Goal: Task Accomplishment & Management: Use online tool/utility

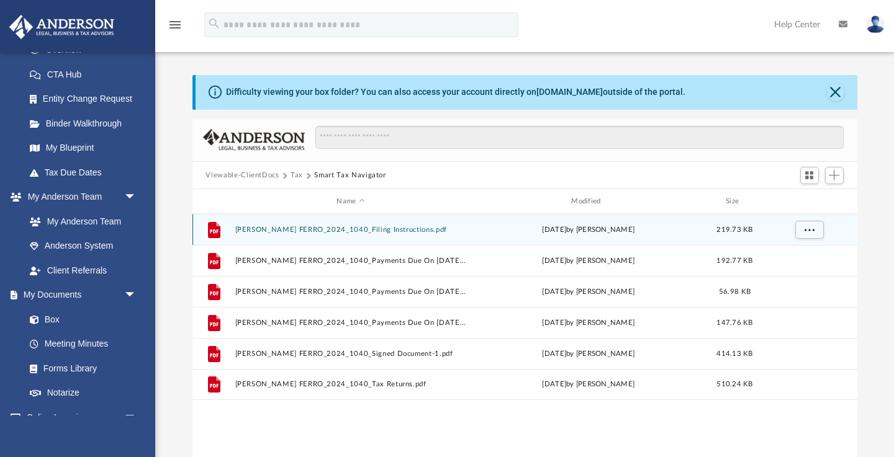
scroll to position [282, 665]
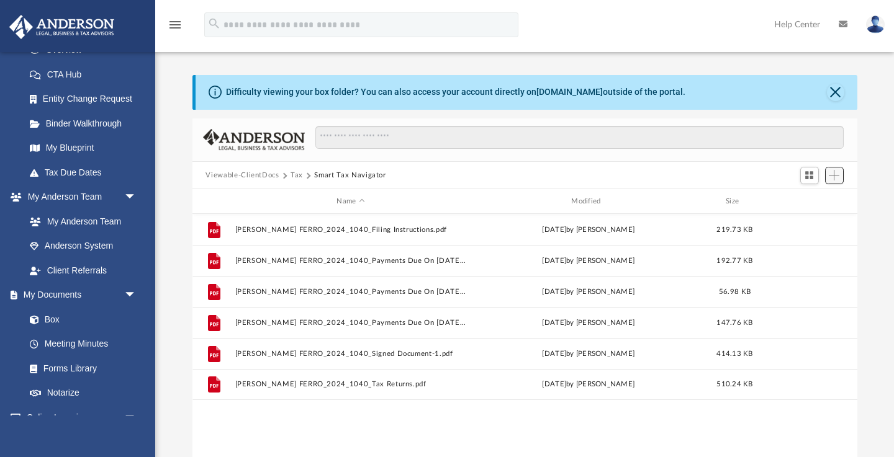
click at [832, 173] on span "Add" at bounding box center [833, 175] width 11 height 11
click at [812, 202] on li "Upload" at bounding box center [816, 200] width 40 height 13
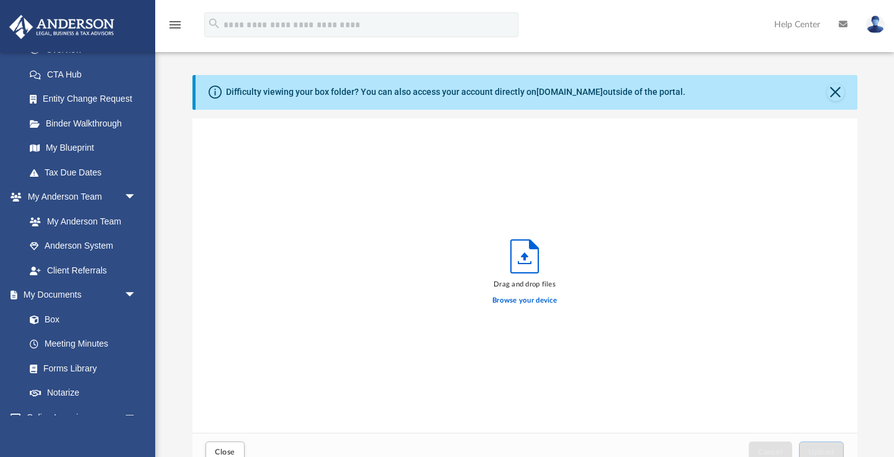
scroll to position [315, 665]
click at [835, 88] on button "Close" at bounding box center [835, 92] width 17 height 17
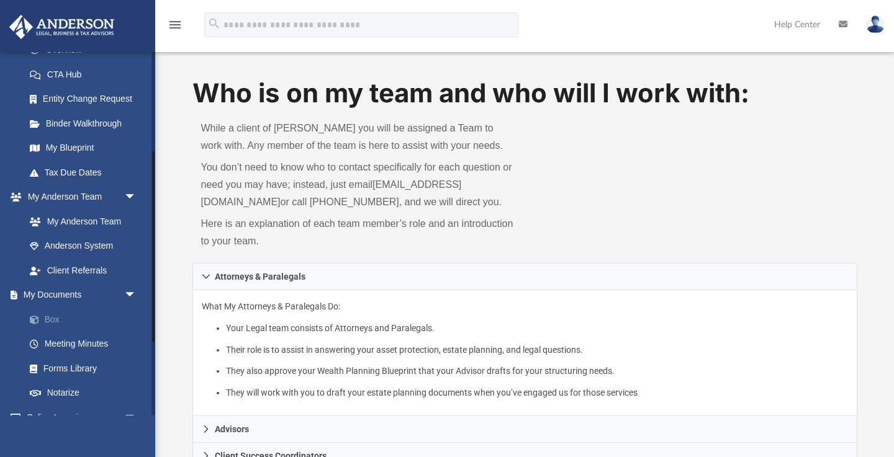
click at [70, 312] on link "Box" at bounding box center [86, 319] width 138 height 25
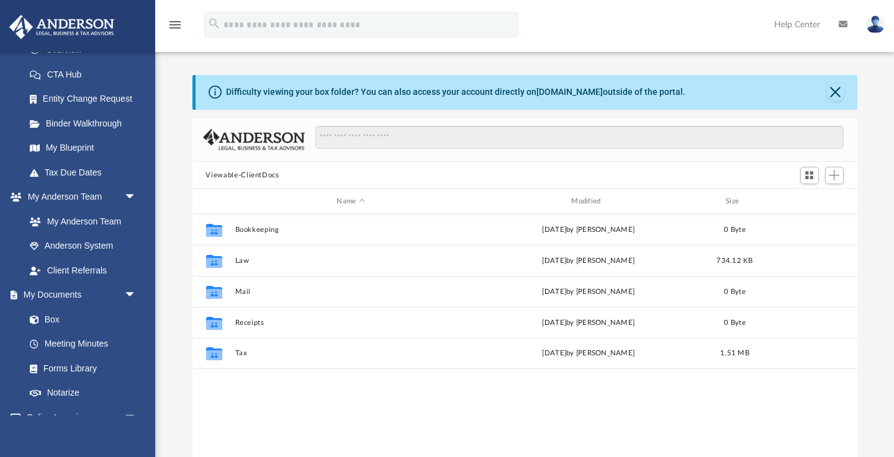
scroll to position [282, 665]
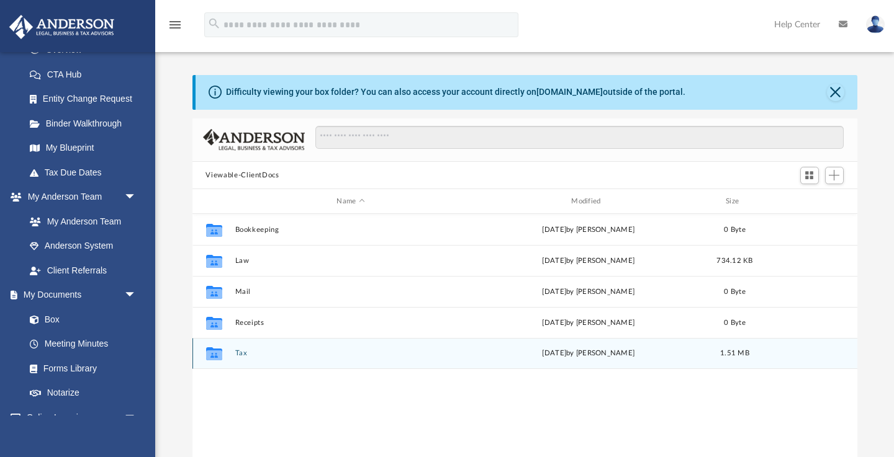
click at [239, 356] on button "Tax" at bounding box center [351, 354] width 232 height 8
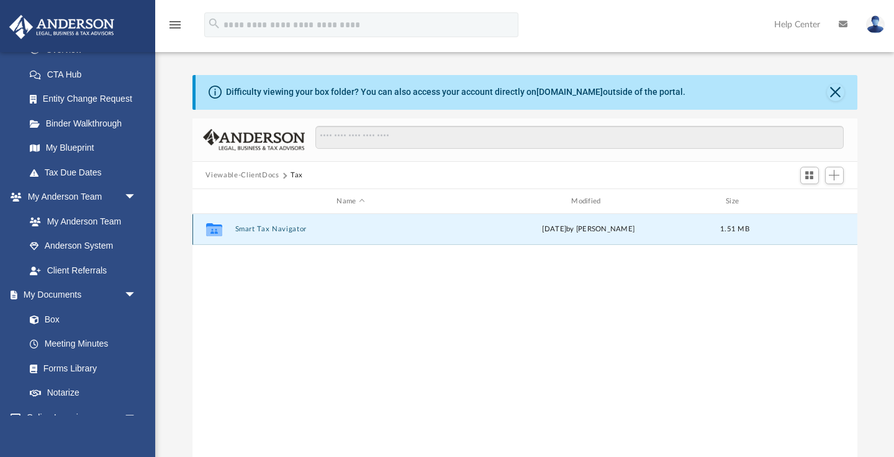
click at [277, 231] on button "Smart Tax Navigator" at bounding box center [351, 230] width 232 height 8
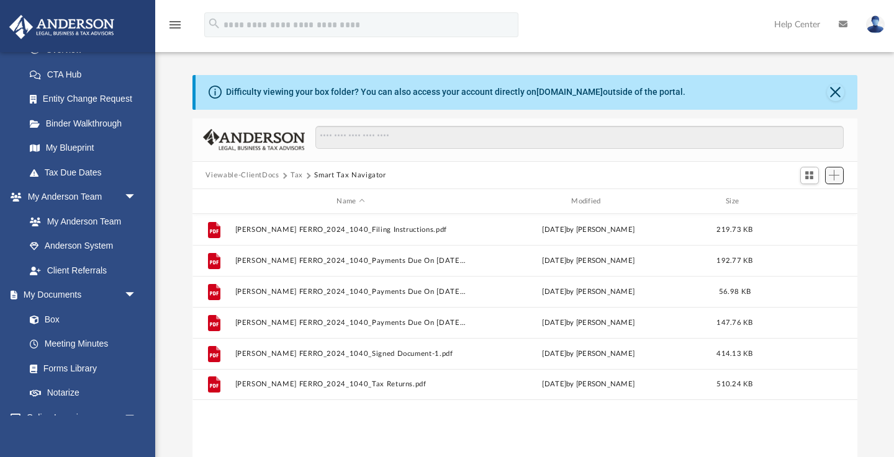
click at [831, 177] on span "Add" at bounding box center [833, 175] width 11 height 11
click at [804, 203] on li "Upload" at bounding box center [816, 200] width 40 height 13
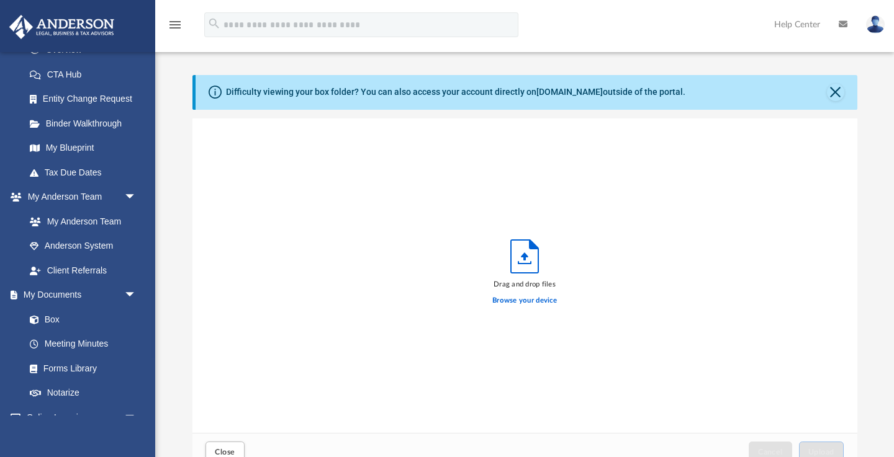
scroll to position [315, 665]
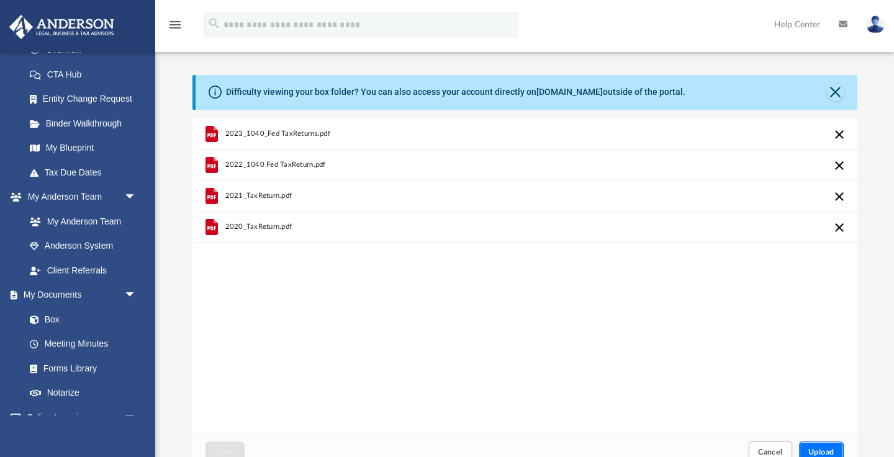
click at [831, 455] on span "Upload" at bounding box center [821, 452] width 26 height 7
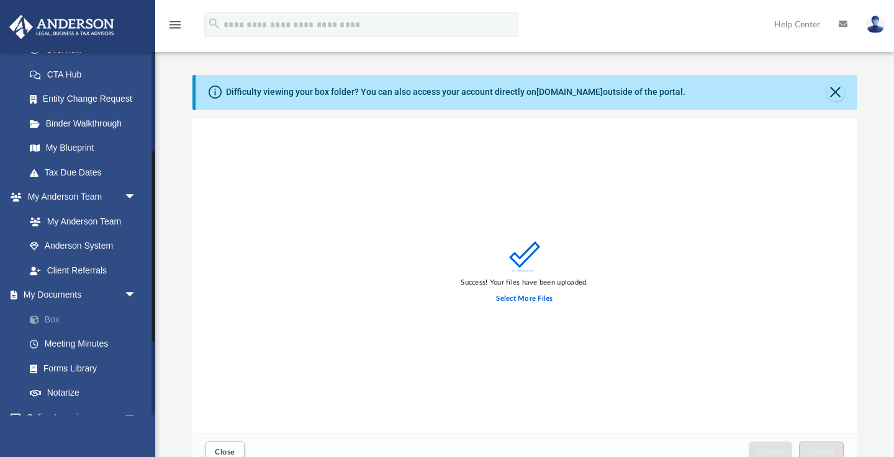
click at [60, 326] on link "Box" at bounding box center [86, 319] width 138 height 25
click at [65, 328] on link "Box" at bounding box center [86, 319] width 138 height 25
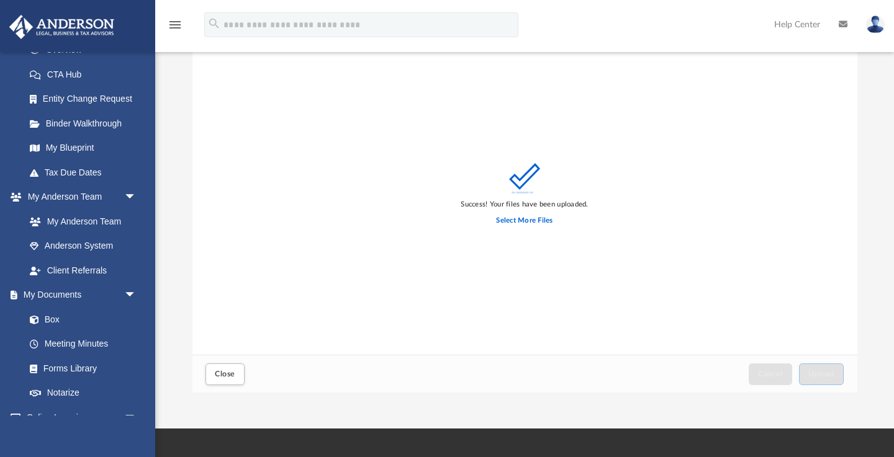
click at [222, 361] on div "Close" at bounding box center [225, 374] width 44 height 27
click at [228, 369] on button "Close" at bounding box center [224, 375] width 38 height 22
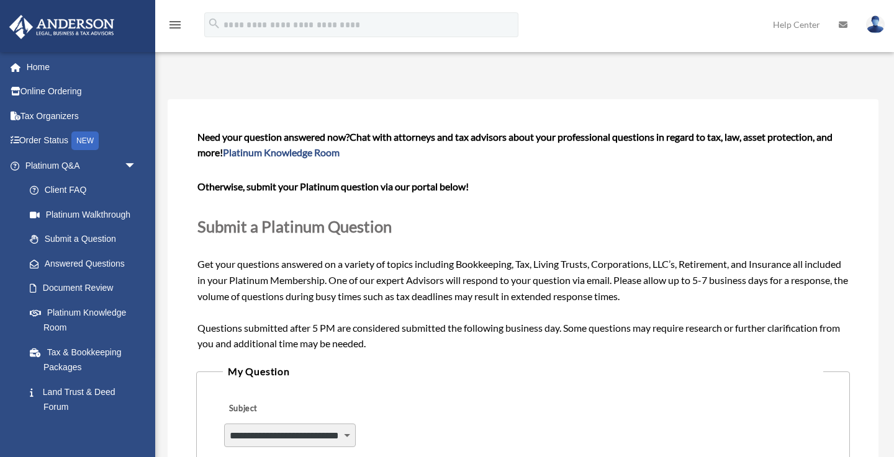
select select "******"
